Goal: Information Seeking & Learning: Learn about a topic

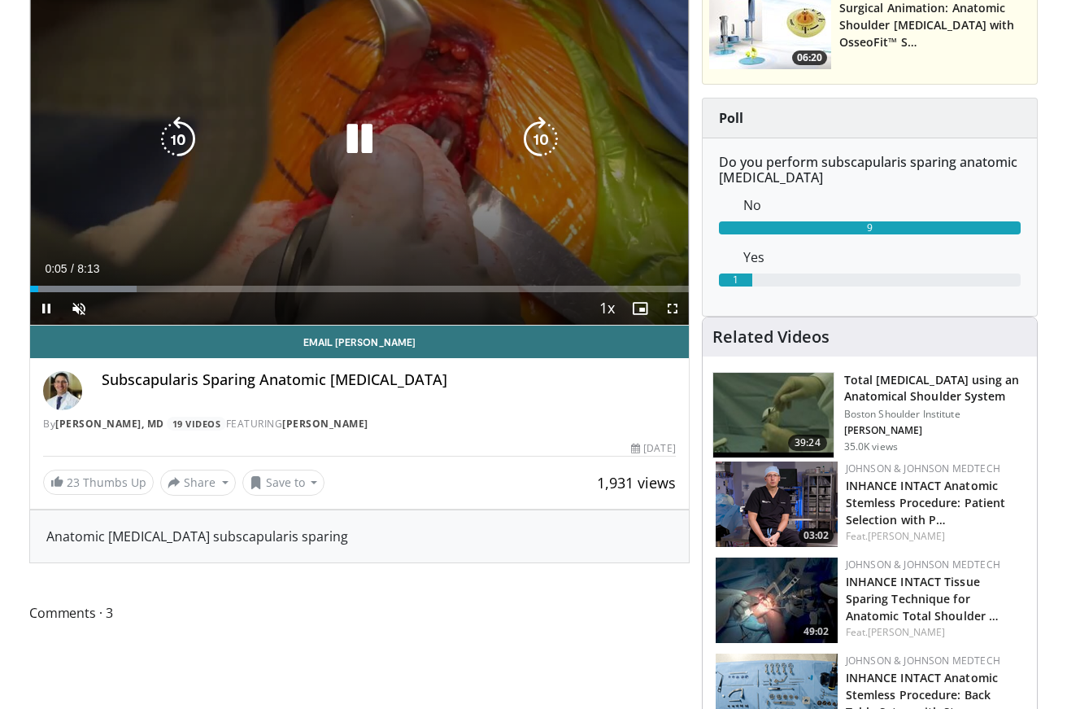
scroll to position [202, 0]
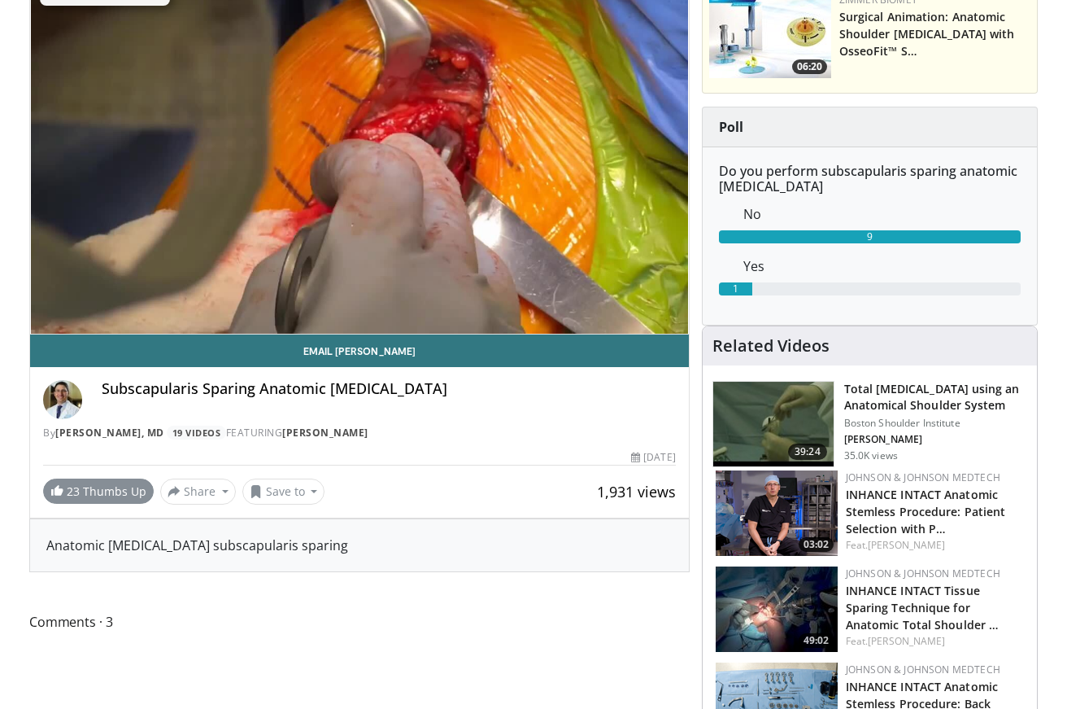
click at [126, 491] on link "23 Thumbs Up" at bounding box center [98, 490] width 111 height 25
click at [202, 491] on button "Share" at bounding box center [198, 491] width 76 height 26
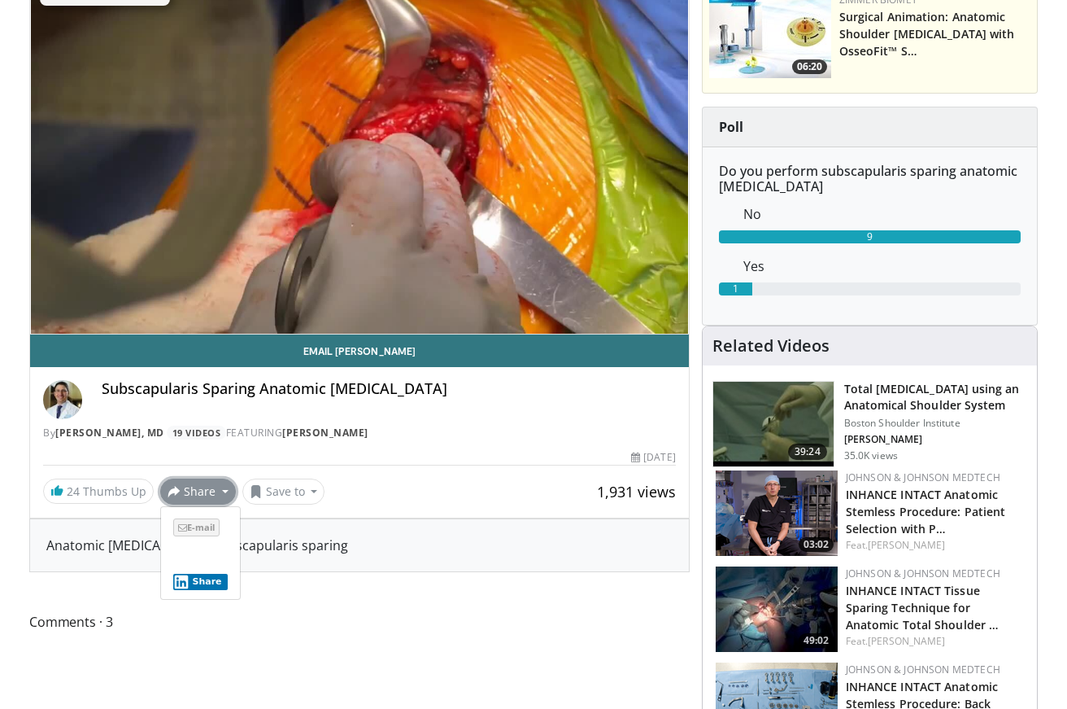
click at [198, 526] on span "E-mail" at bounding box center [196, 527] width 46 height 18
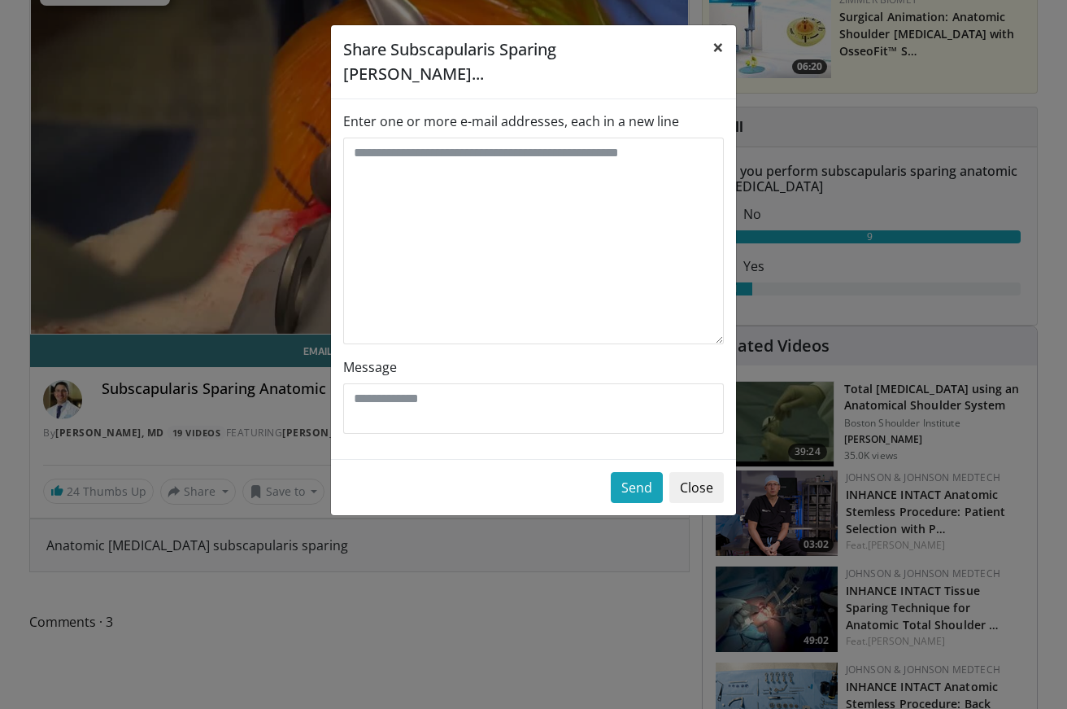
click at [718, 49] on span "×" at bounding box center [718, 46] width 11 height 27
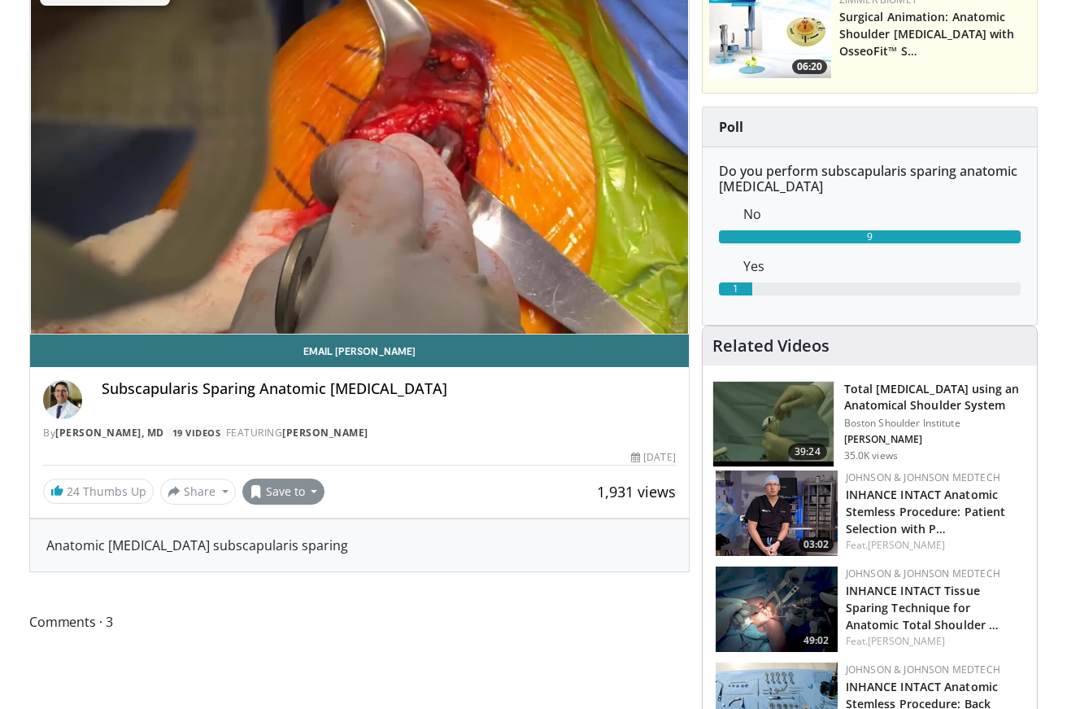
click at [310, 491] on button "Save to" at bounding box center [283, 491] width 83 height 26
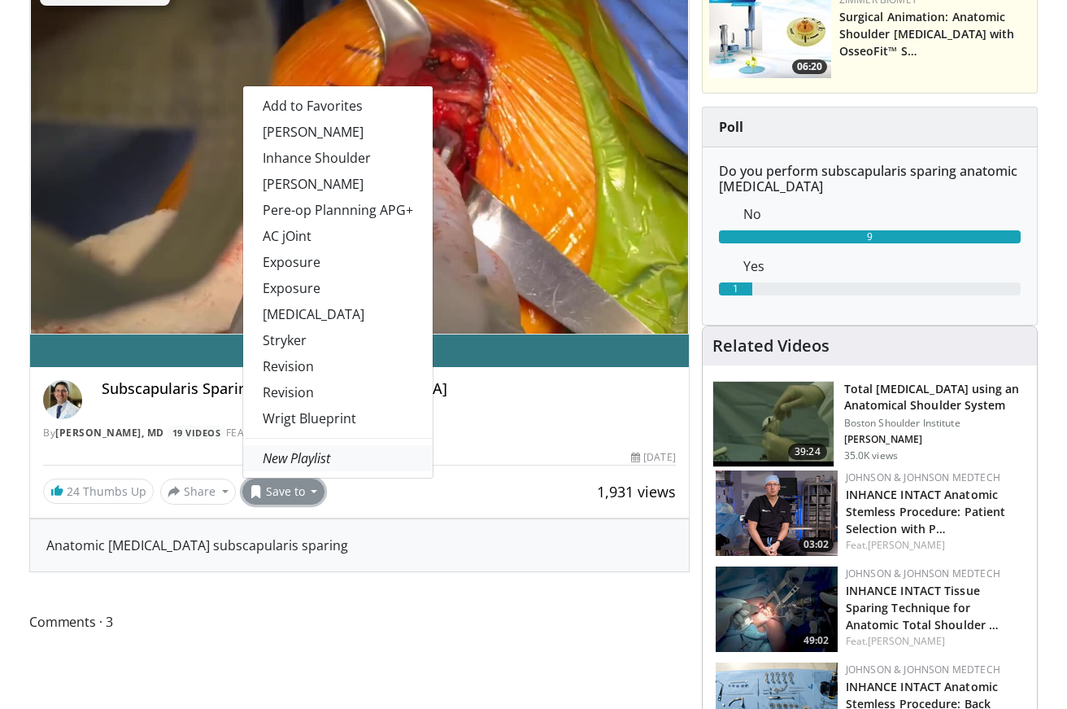
click at [316, 457] on em "New Playlist" at bounding box center [297, 458] width 68 height 18
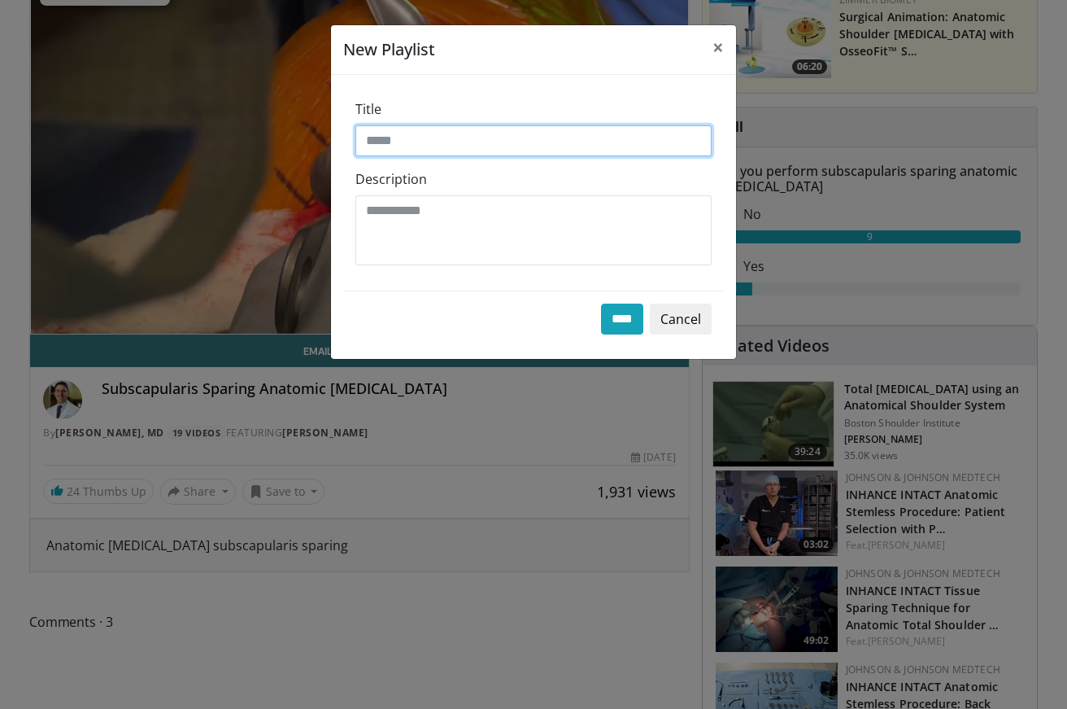
click at [409, 145] on input "Title" at bounding box center [534, 140] width 356 height 31
type input "**********"
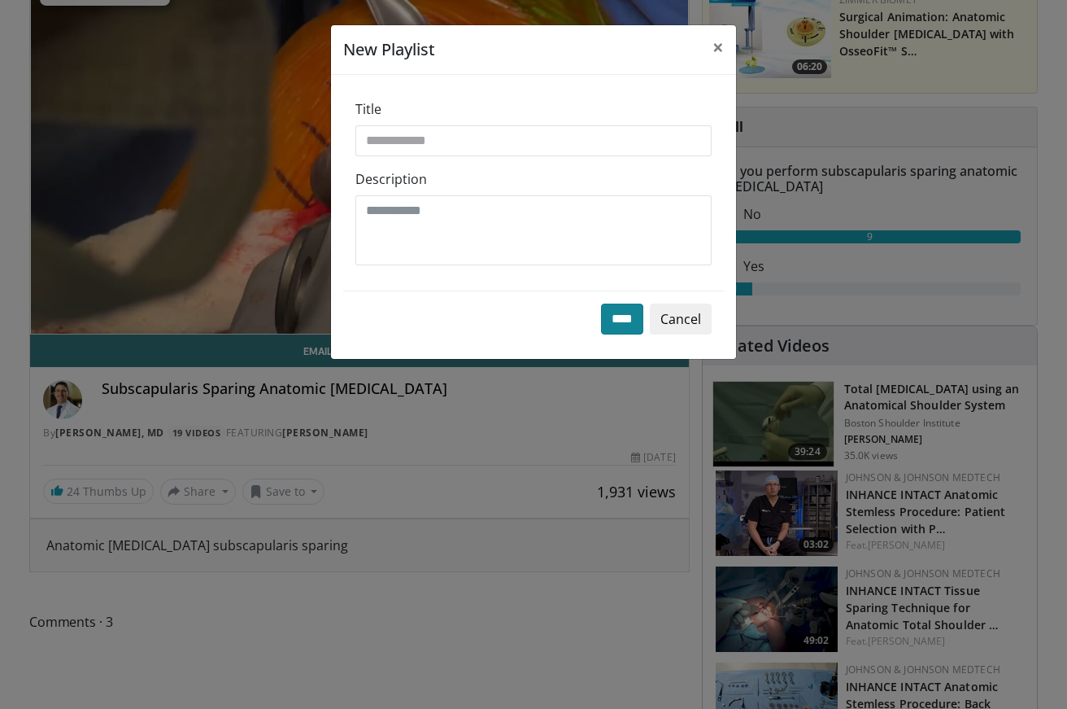
click at [622, 325] on input "****" at bounding box center [622, 318] width 42 height 31
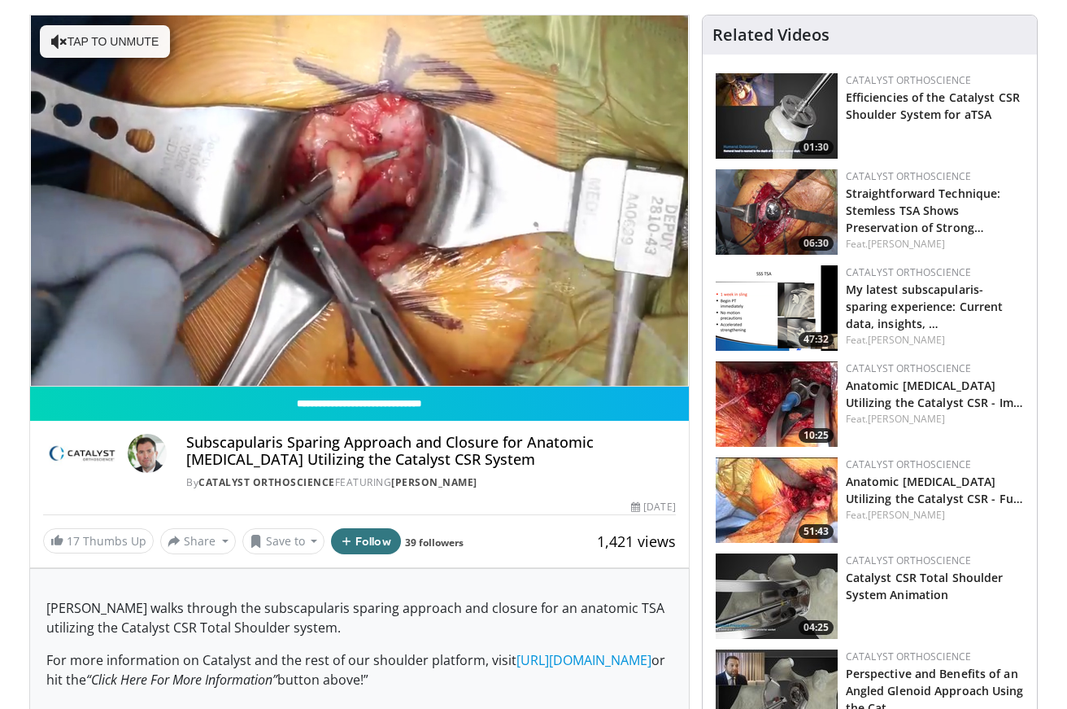
scroll to position [149, 0]
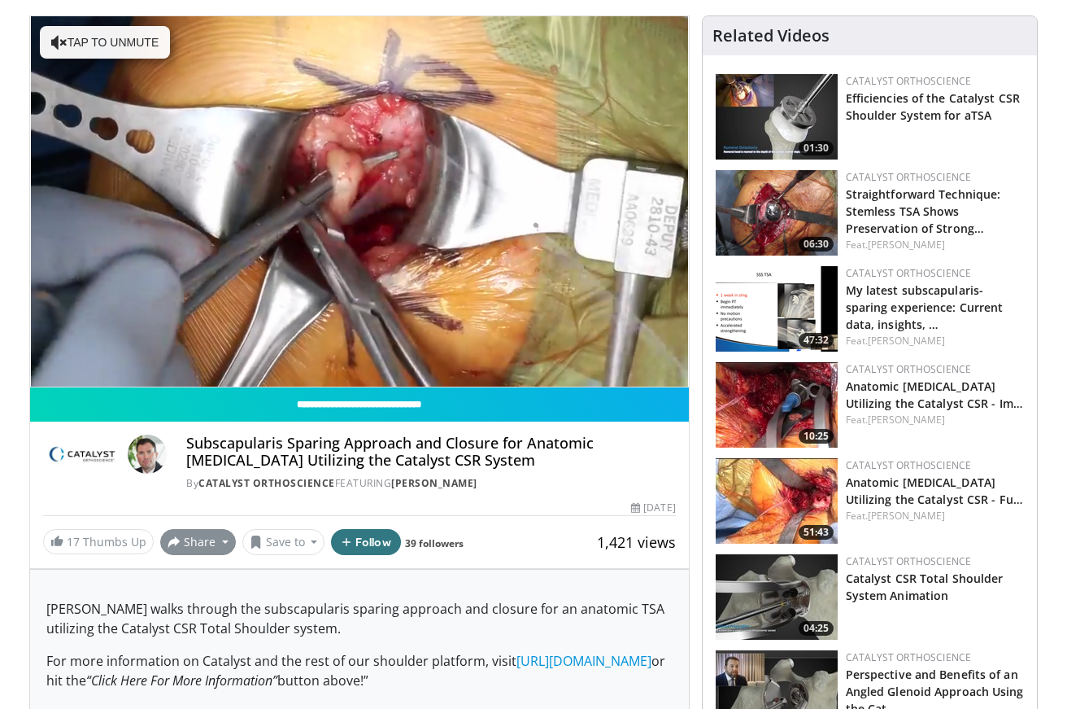
click at [220, 543] on button "Share" at bounding box center [198, 542] width 76 height 26
